Goal: Task Accomplishment & Management: Use online tool/utility

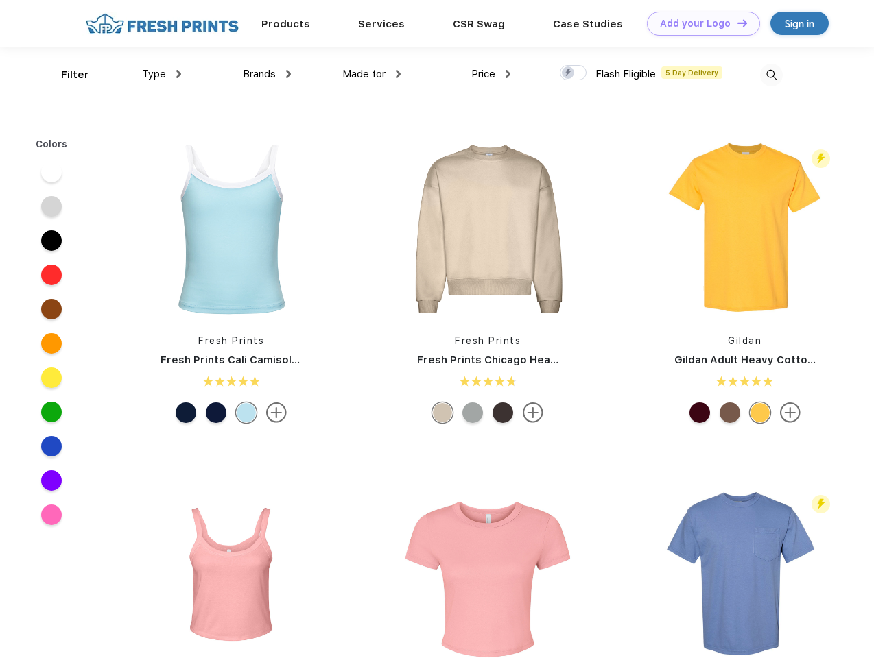
click at [698, 23] on link "Add your Logo Design Tool" at bounding box center [703, 24] width 113 height 24
click at [0, 0] on div "Design Tool" at bounding box center [0, 0] width 0 height 0
click at [736, 23] on link "Add your Logo Design Tool" at bounding box center [703, 24] width 113 height 24
click at [66, 75] on div "Filter" at bounding box center [75, 75] width 28 height 16
click at [162, 74] on span "Type" at bounding box center [154, 74] width 24 height 12
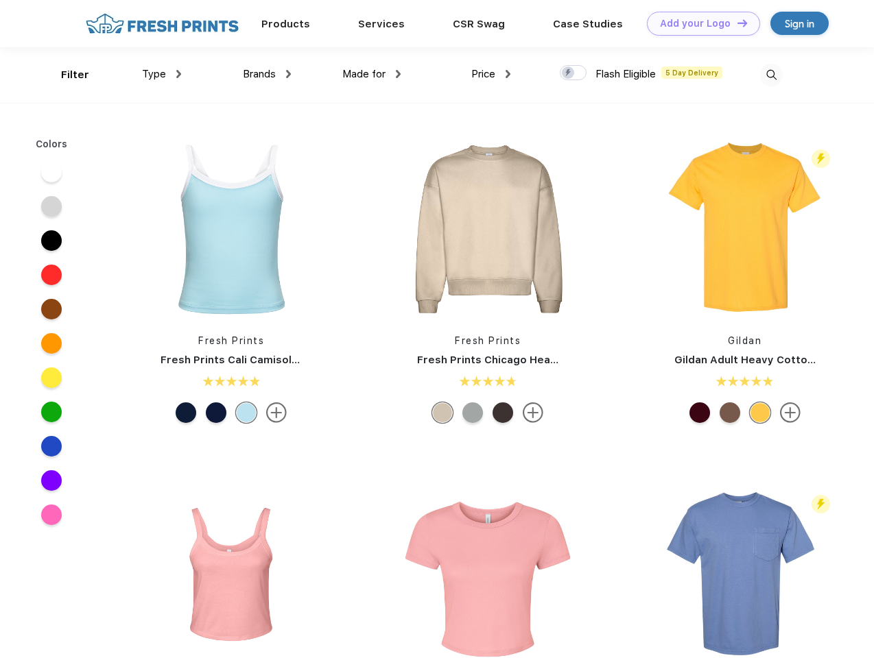
click at [267, 74] on span "Brands" at bounding box center [259, 74] width 33 height 12
click at [372, 74] on span "Made for" at bounding box center [363, 74] width 43 height 12
click at [491, 74] on span "Price" at bounding box center [483, 74] width 24 height 12
click at [573, 73] on div at bounding box center [573, 72] width 27 height 15
click at [569, 73] on input "checkbox" at bounding box center [564, 68] width 9 height 9
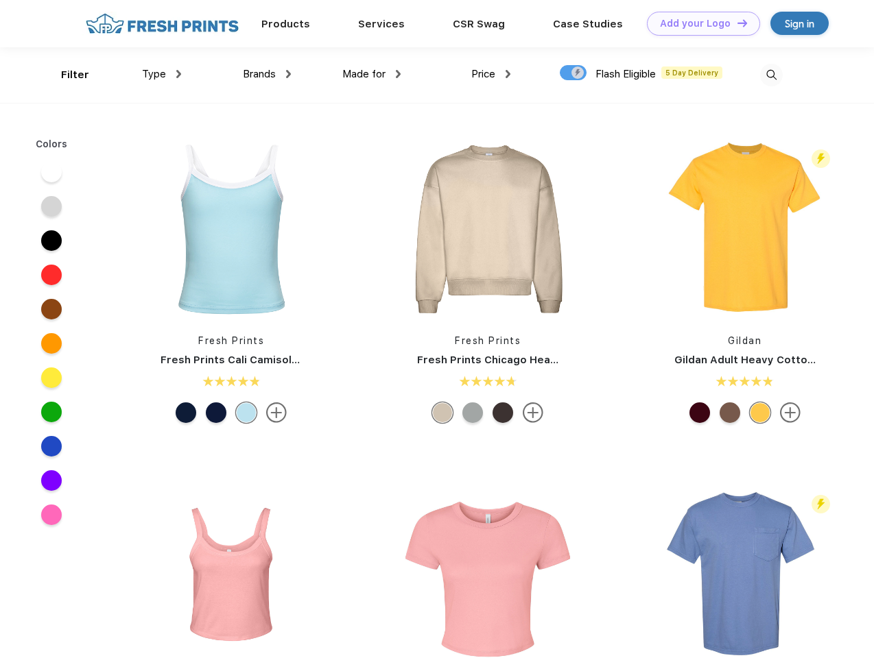
click at [771, 75] on img at bounding box center [771, 75] width 23 height 23
